Goal: Transaction & Acquisition: Purchase product/service

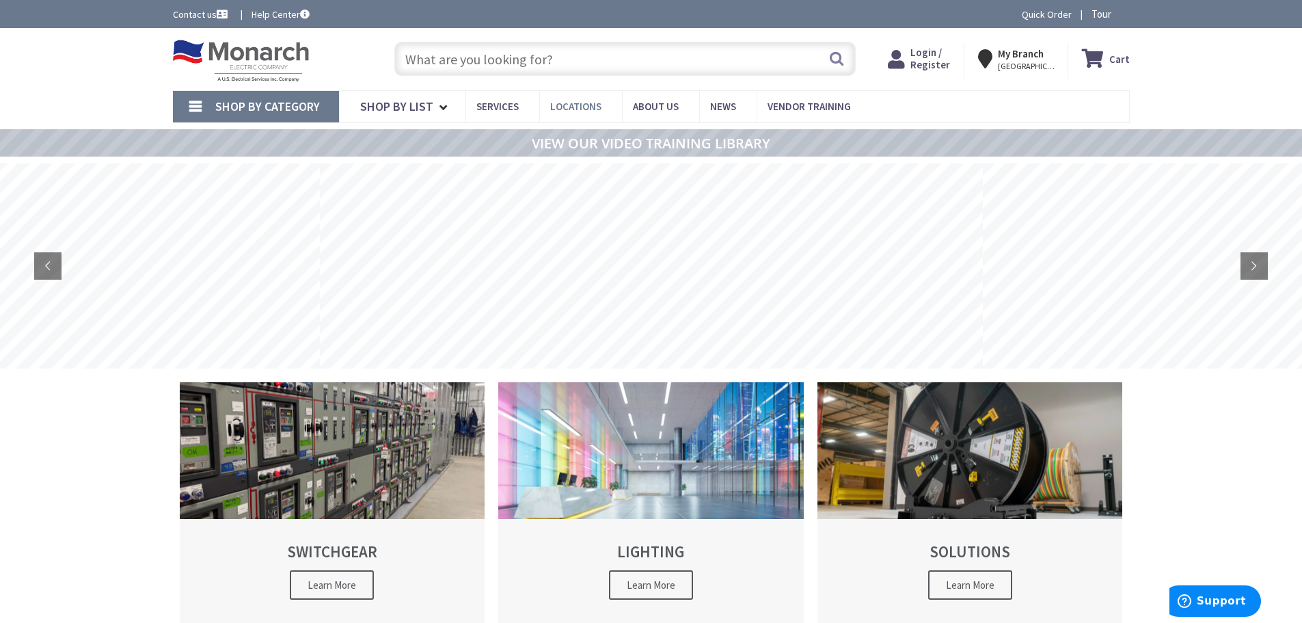
click at [576, 107] on span "Locations" at bounding box center [575, 106] width 51 height 13
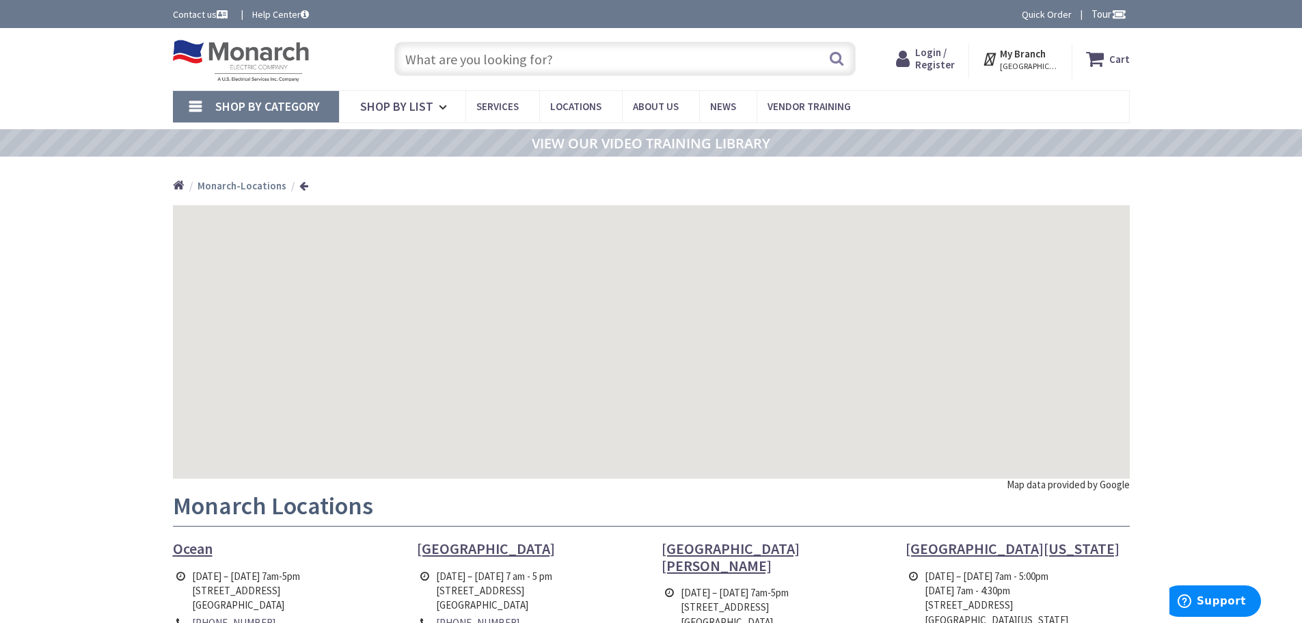
click at [191, 27] on div "Contact us Help Center Quick Order Tour" at bounding box center [651, 14] width 1302 height 28
click at [198, 32] on div "Skip to Content Toggle Nav Search Cart My Cart Close" at bounding box center [652, 59] width 1026 height 62
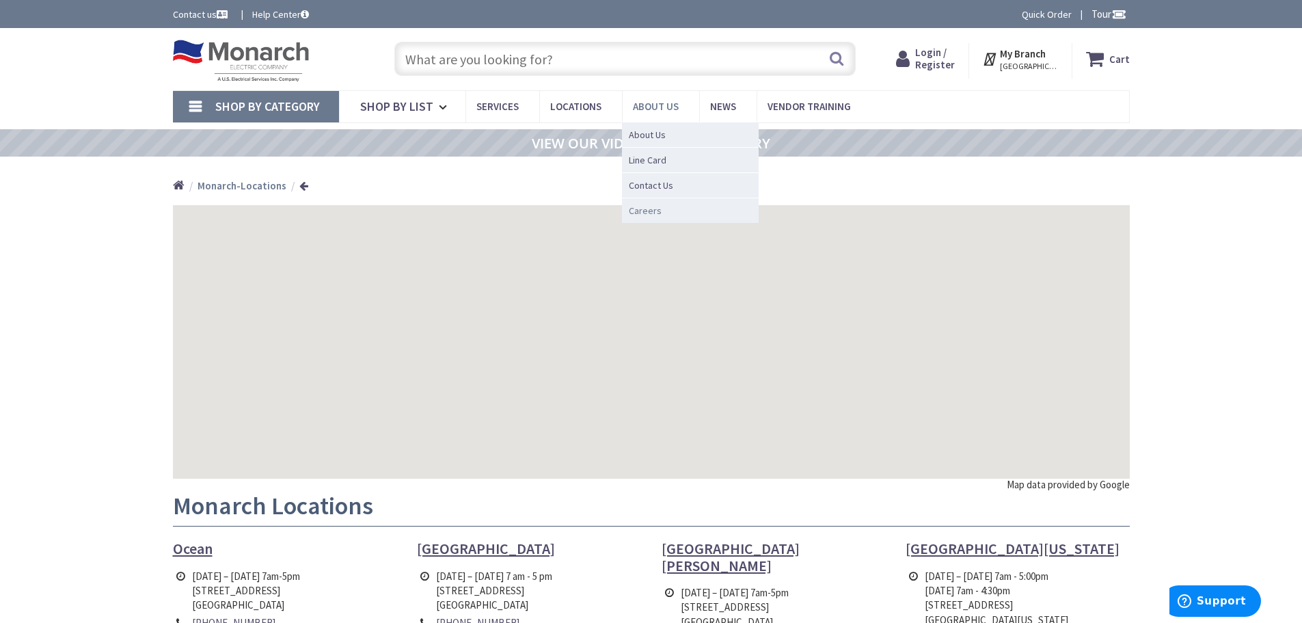
click at [641, 211] on span "Careers" at bounding box center [645, 211] width 33 height 14
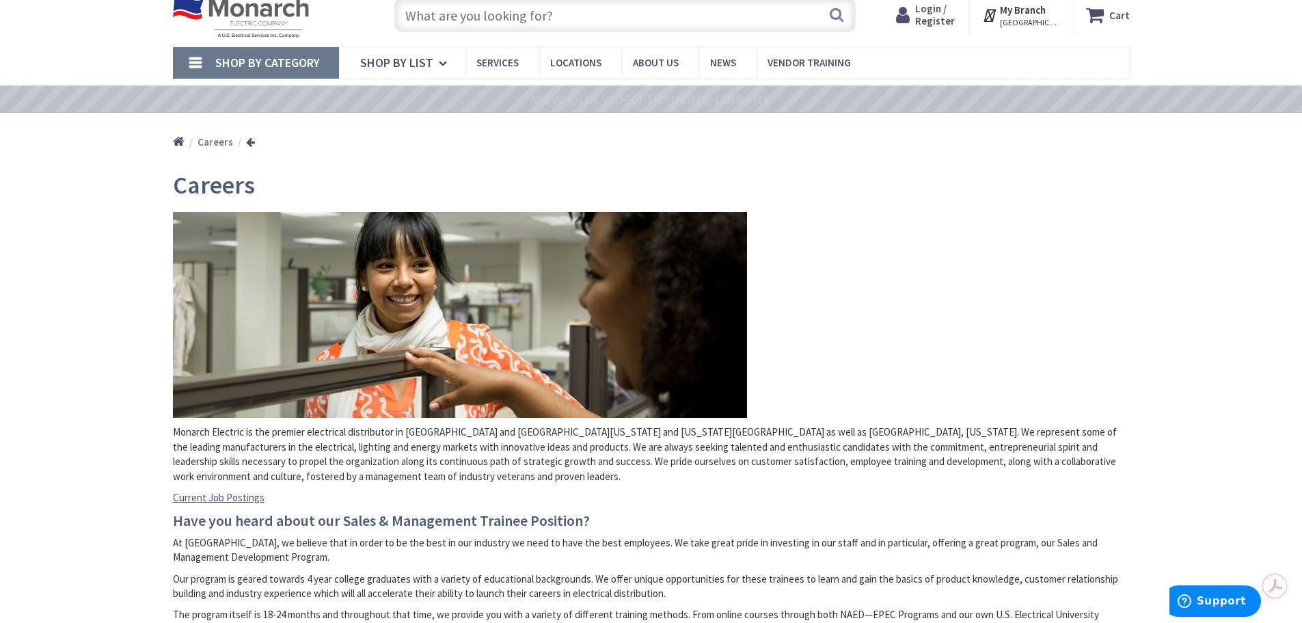
scroll to position [273, 0]
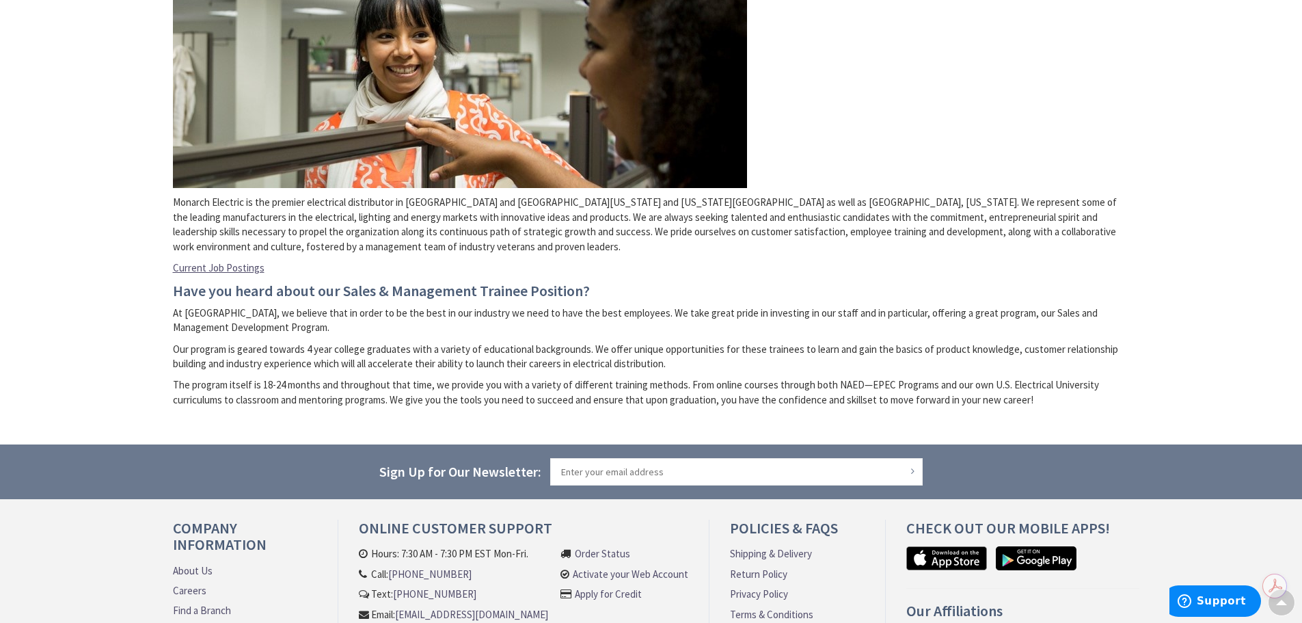
click at [204, 270] on link "Current Job Postings" at bounding box center [219, 267] width 92 height 14
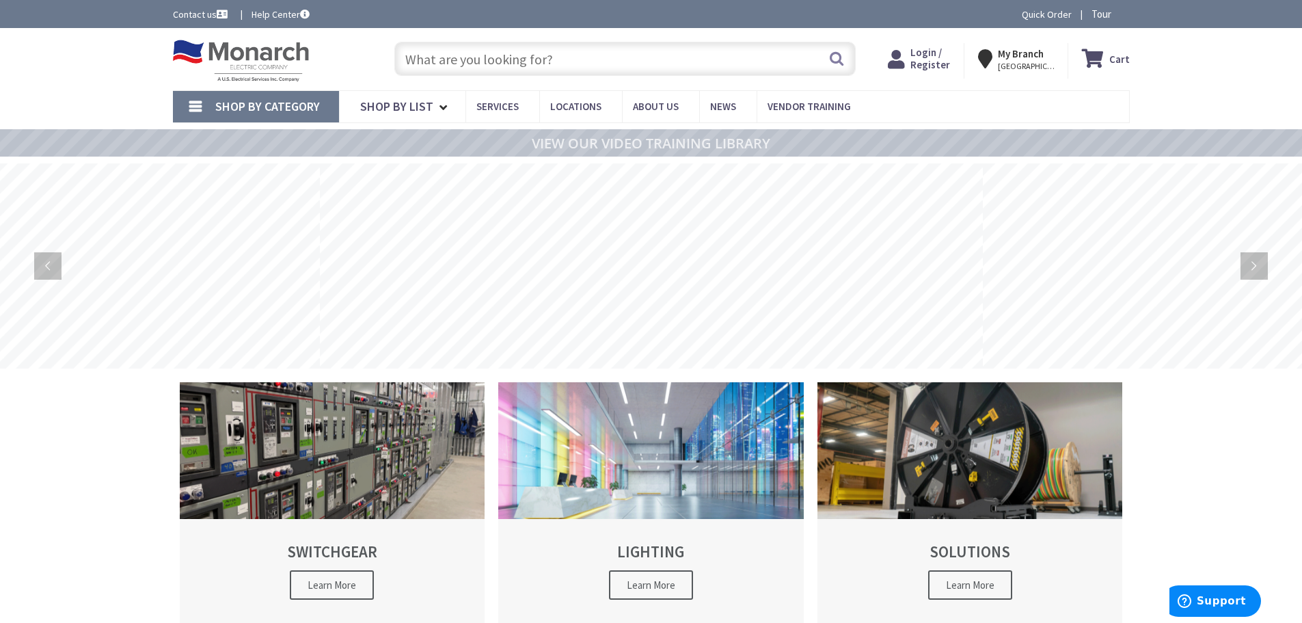
click at [438, 68] on input "text" at bounding box center [625, 59] width 462 height 34
paste input "48-22-3712"
type input "48-22-3712"
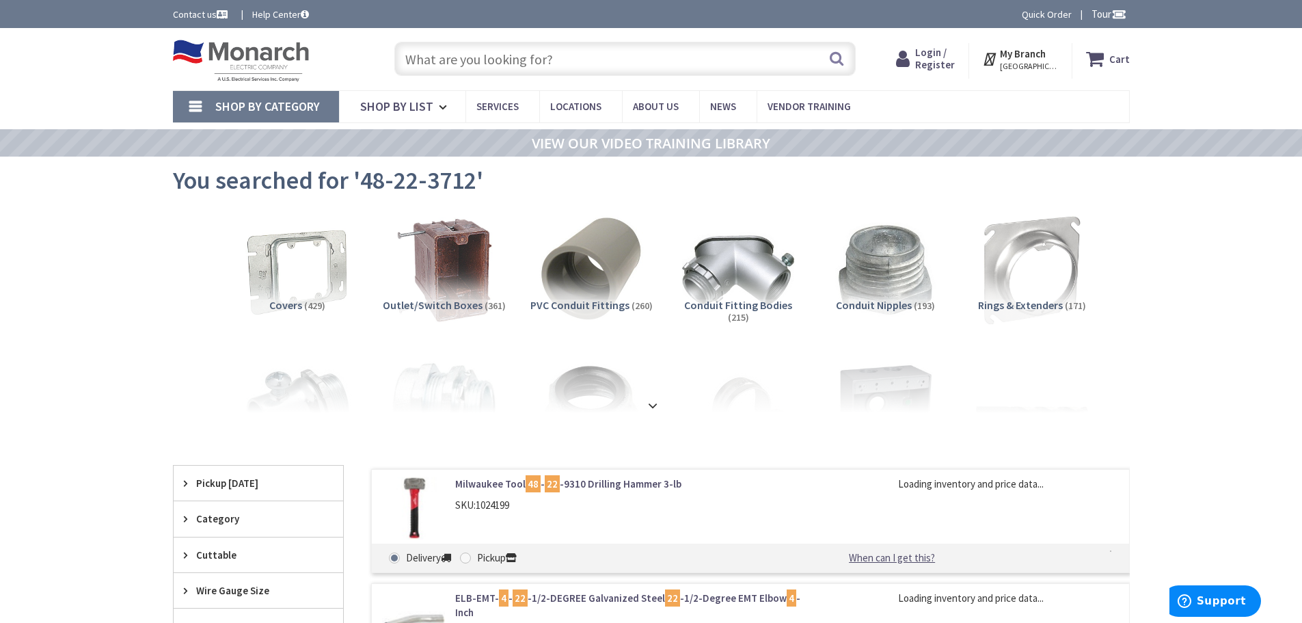
click at [492, 58] on input "text" at bounding box center [625, 59] width 462 height 34
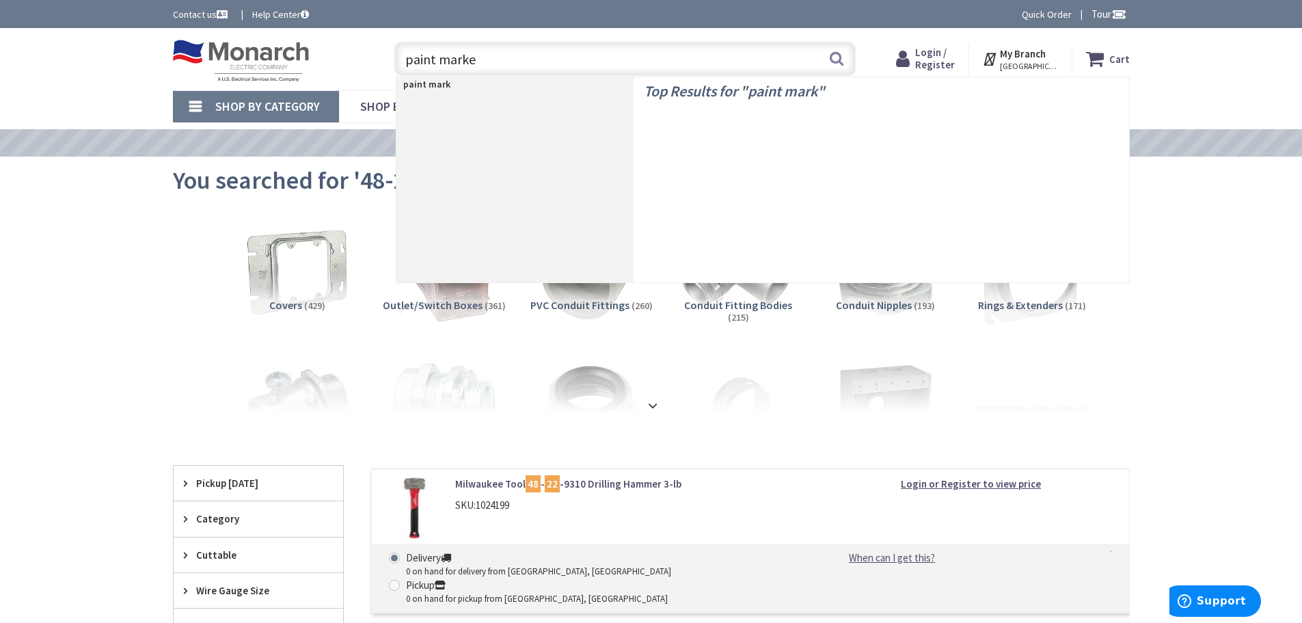
type input "paint marker"
